Goal: Information Seeking & Learning: Learn about a topic

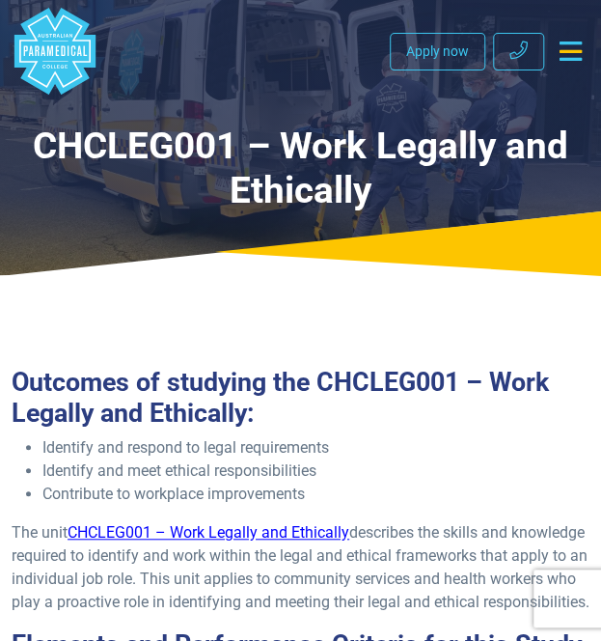
click at [395, 161] on h1 "CHCLEG001 – Work Legally and Ethically" at bounding box center [301, 169] width 578 height 90
click at [576, 53] on icon "Toggle navigation" at bounding box center [571, 51] width 22 height 19
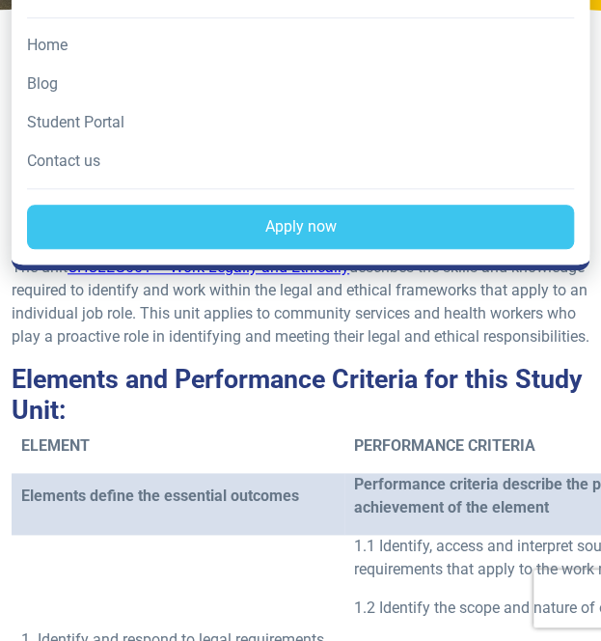
scroll to position [357, 0]
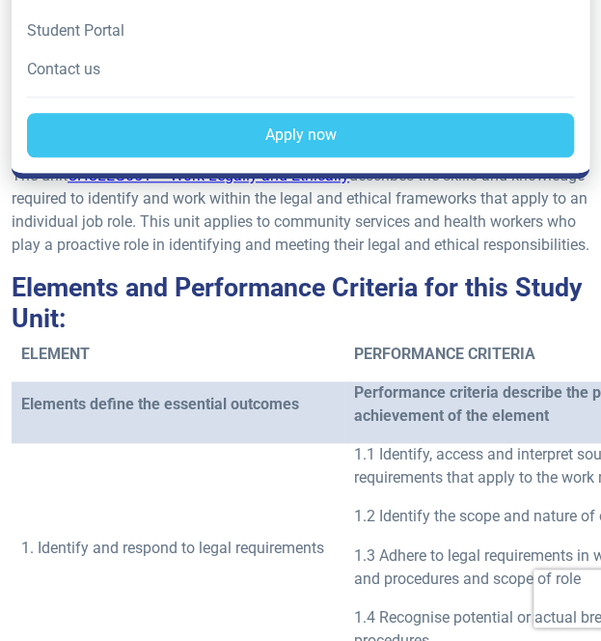
click at [288, 306] on h2 "Elements and Performance Criteria for this Study Unit:" at bounding box center [301, 303] width 578 height 62
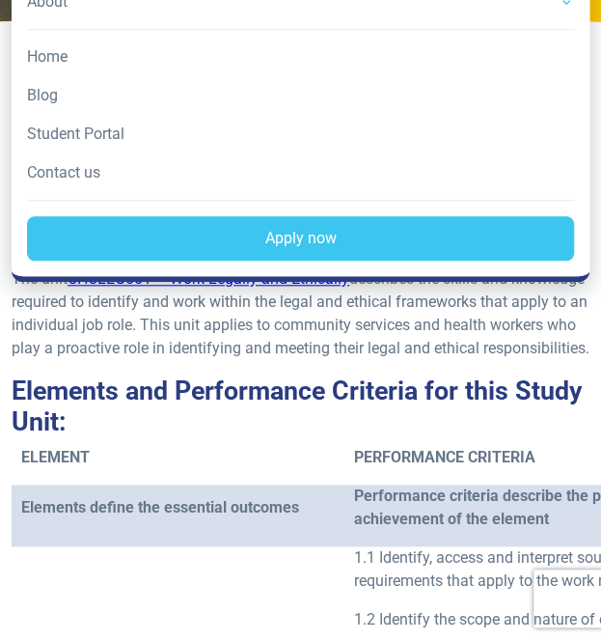
click at [448, 351] on p "The unit CHCLEG001 – Work Legally and Ethically describes the skills and knowle…" at bounding box center [301, 313] width 578 height 93
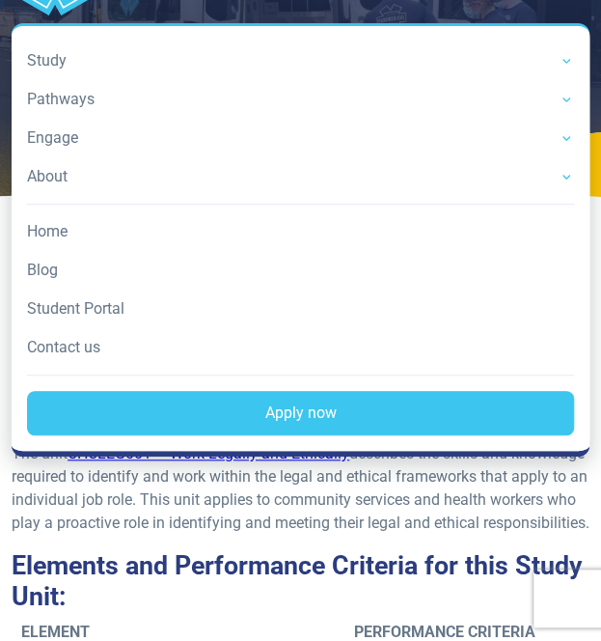
scroll to position [74, 0]
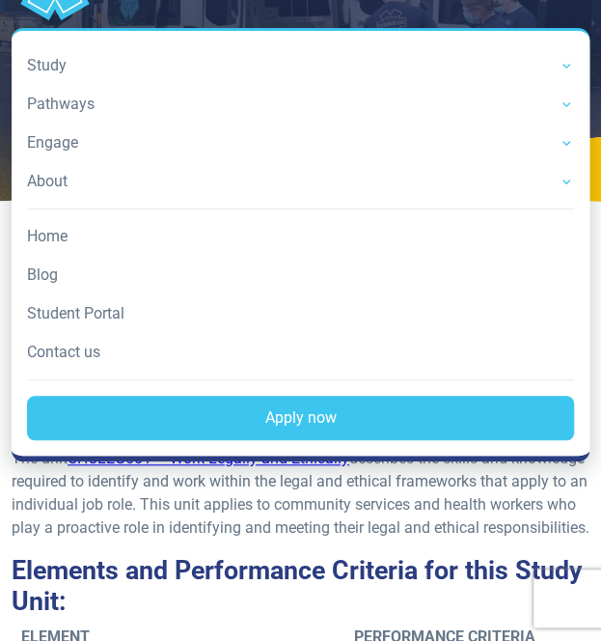
click at [544, 15] on nav ".logo-block-c1{fill:#3CC5EE;} .logo-block-c2{fill:#FFF;} .logo-horizontal-c1{fi…" at bounding box center [301, 197] width 578 height 528
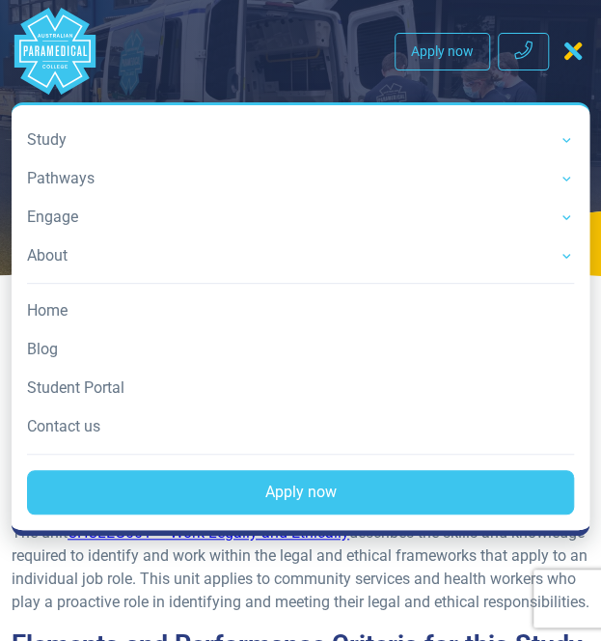
click at [576, 46] on icon "Toggle navigation" at bounding box center [573, 51] width 17 height 19
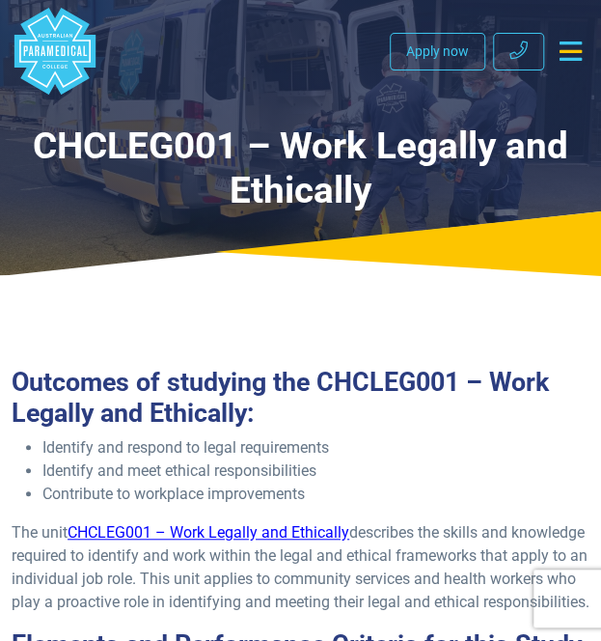
click at [209, 536] on link "CHCLEG001 – Work Legally and Ethically" at bounding box center [209, 532] width 282 height 18
